Goal: Information Seeking & Learning: Learn about a topic

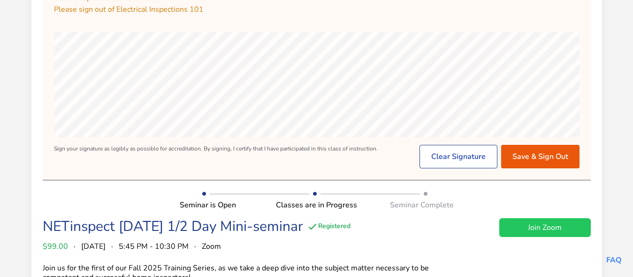
scroll to position [96, 0]
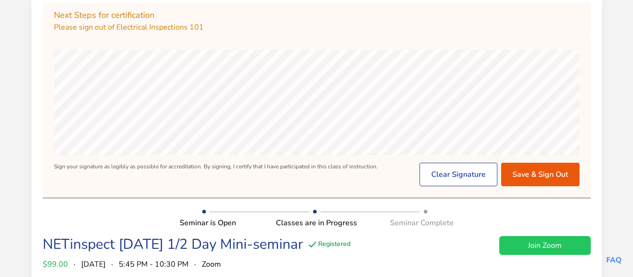
click at [122, 155] on div "For best results, turn your device to a landscape orientation. Sign your signat…" at bounding box center [317, 118] width 548 height 136
click at [239, 155] on div "For best results, turn your device to a landscape orientation. Sign your signat…" at bounding box center [317, 118] width 548 height 136
click at [522, 171] on button "Save & Sign Out" at bounding box center [540, 173] width 78 height 23
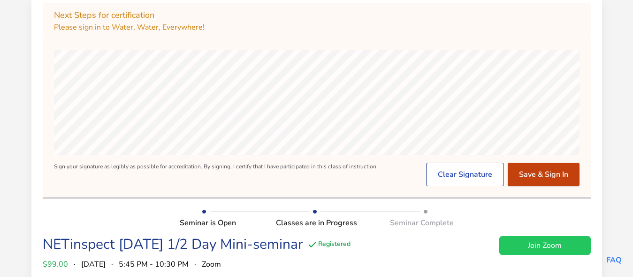
click at [538, 174] on button "Save & Sign In" at bounding box center [544, 173] width 72 height 23
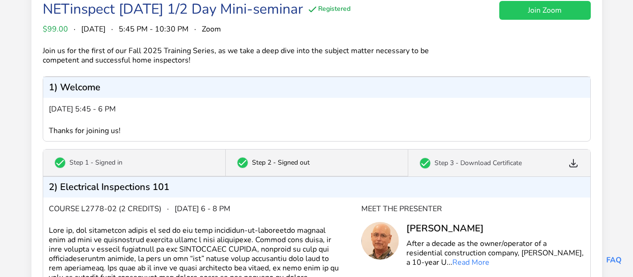
scroll to position [144, 0]
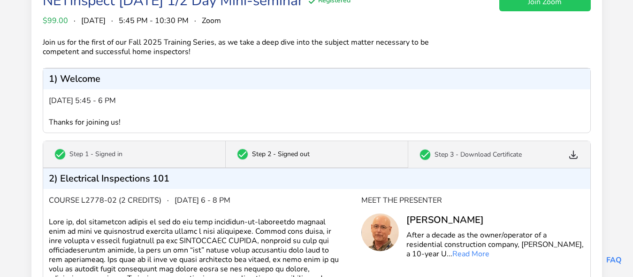
click at [571, 155] on icon at bounding box center [573, 154] width 11 height 11
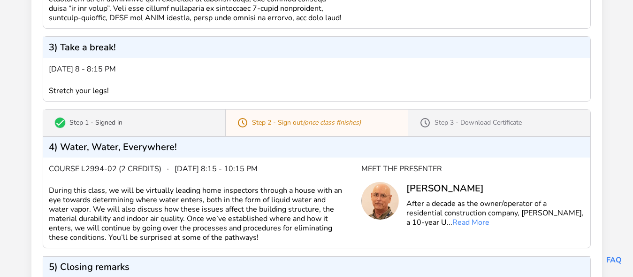
scroll to position [527, 0]
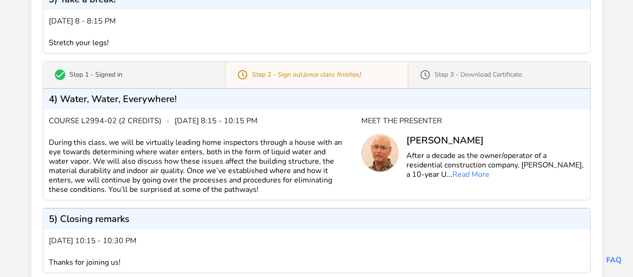
click at [180, 107] on div "4) Water, Water, Everywhere!" at bounding box center [316, 98] width 547 height 21
drag, startPoint x: 174, startPoint y: 108, endPoint x: 62, endPoint y: 109, distance: 112.2
click at [62, 104] on p "4) Water, Water, Everywhere!" at bounding box center [113, 98] width 128 height 9
copy p "Water, Water, Everywhere"
click at [350, 100] on div "4) Water, Water, Everywhere!" at bounding box center [316, 98] width 547 height 21
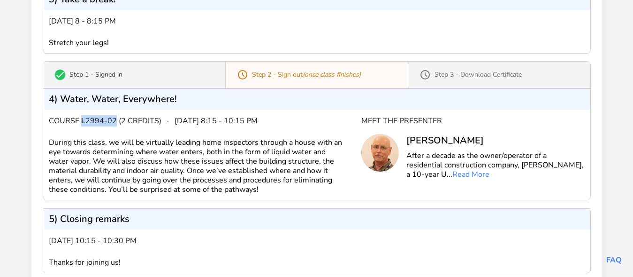
drag, startPoint x: 115, startPoint y: 131, endPoint x: 82, endPoint y: 130, distance: 32.4
click at [82, 126] on span "Course L2994-02 (2 credits)" at bounding box center [105, 120] width 113 height 11
copy span "L2994-02"
